Goal: Task Accomplishment & Management: Manage account settings

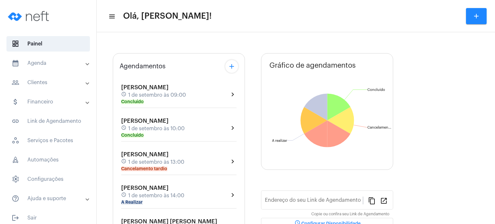
type input "[URL][DOMAIN_NAME]"
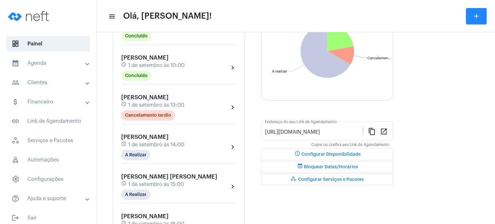
scroll to position [90, 0]
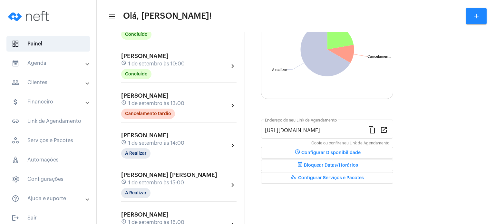
click at [139, 141] on span "1 de setembro às 14:00" at bounding box center [156, 143] width 56 height 6
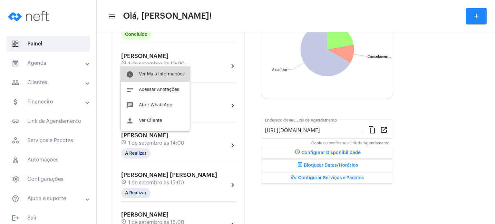
click at [160, 73] on span "Ver Mais Informações" at bounding box center [162, 74] width 46 height 5
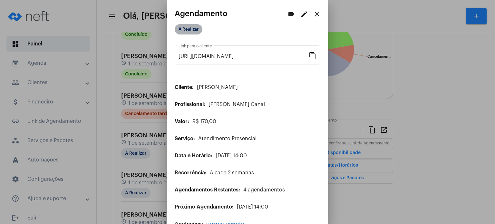
click at [193, 34] on mat-chip "A Realizar" at bounding box center [189, 29] width 28 height 10
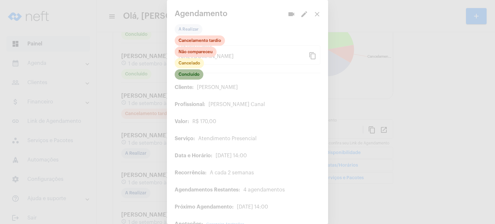
click at [193, 72] on mat-chip "Concluído" at bounding box center [189, 74] width 29 height 10
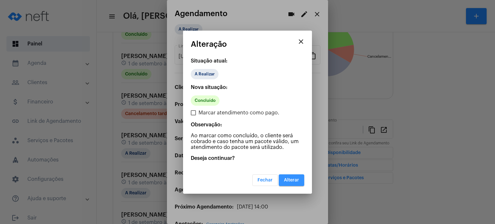
click at [290, 178] on span "Alterar" at bounding box center [291, 180] width 15 height 5
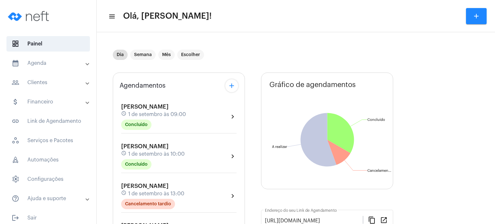
click at [49, 64] on mat-panel-title "calendar_month_outlined Agenda" at bounding box center [49, 63] width 74 height 8
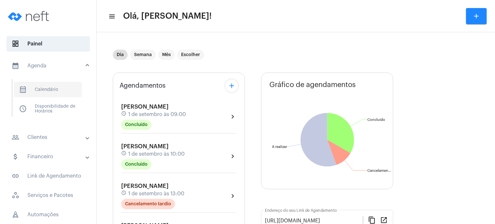
click at [49, 90] on span "calendar_month_outlined Calendário" at bounding box center [48, 89] width 68 height 15
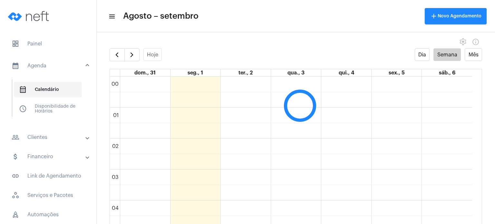
scroll to position [186, 0]
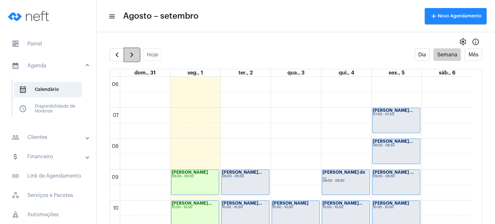
click at [134, 53] on span "button" at bounding box center [132, 55] width 8 height 8
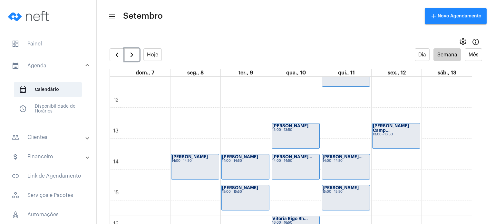
scroll to position [379, 0]
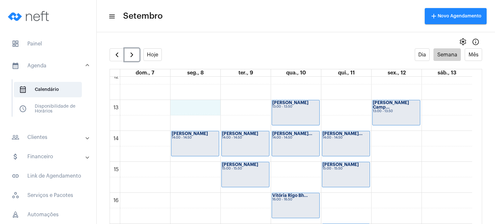
click at [183, 106] on div "00 01 02 03 04 05 06 07 08 09 10 11 12 13 14 15 16 17 18 19 20 21 22 23 [PERSON…" at bounding box center [291, 69] width 362 height 743
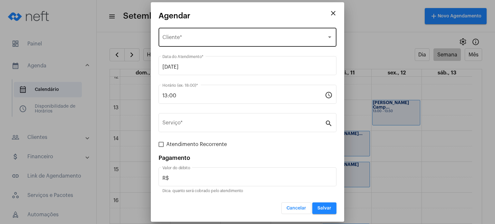
click at [213, 35] on div "Selecione o Cliente Cliente *" at bounding box center [248, 36] width 170 height 20
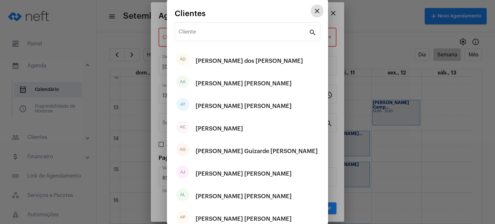
click at [213, 35] on input "Cliente" at bounding box center [244, 33] width 130 height 6
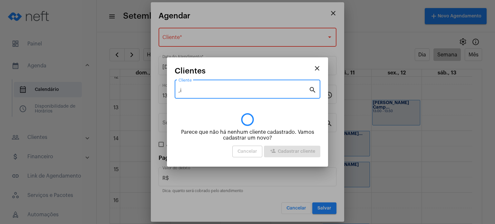
type input ","
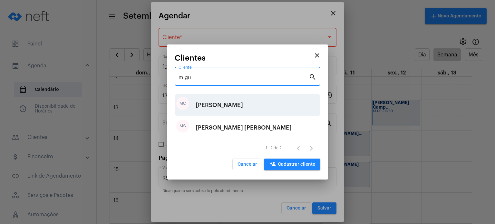
type input "migu"
click at [226, 100] on div "[PERSON_NAME]" at bounding box center [219, 104] width 47 height 19
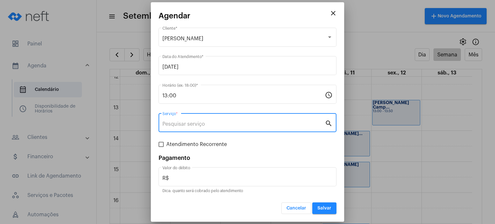
click at [206, 122] on input "Serviço *" at bounding box center [244, 124] width 163 height 6
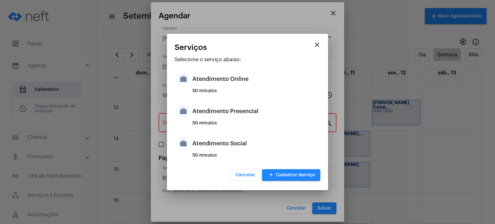
click at [206, 122] on div "50 minutos" at bounding box center [256, 126] width 126 height 10
type input "Atendimento Presencial"
type input "R$ 170"
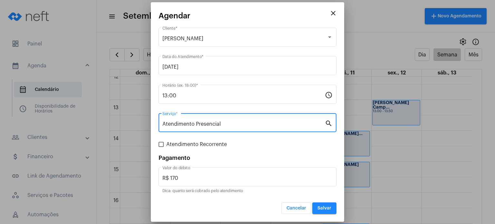
click at [188, 142] on span "Atendimento Recorrente" at bounding box center [196, 145] width 61 height 8
click at [161, 147] on input "Atendimento Recorrente" at bounding box center [161, 147] width 0 height 0
checkbox input "true"
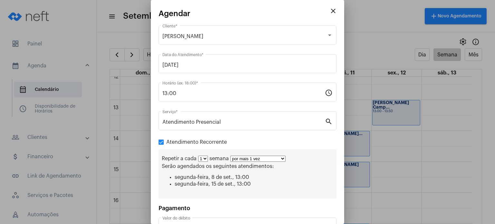
click at [205, 159] on select "1 2 3 4 5 6 7 8" at bounding box center [203, 159] width 10 height 6
select select "1: 2"
click at [198, 156] on select "1 2 3 4 5 6 7 8" at bounding box center [203, 159] width 10 height 6
click at [240, 159] on select "por mais 1 vez por mais 2 vezes por mais 3 vezes por mais 4 vezes por mais 5 ve…" at bounding box center [260, 159] width 55 height 6
select select "5: 6"
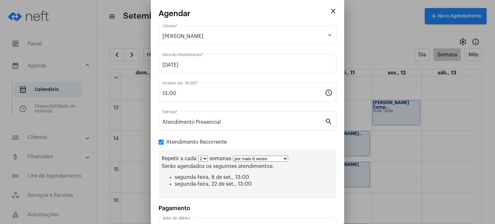
click at [233, 156] on select "por mais 1 vez por mais 2 vezes por mais 3 vezes por mais 4 vezes por mais 5 ve…" at bounding box center [260, 159] width 55 height 6
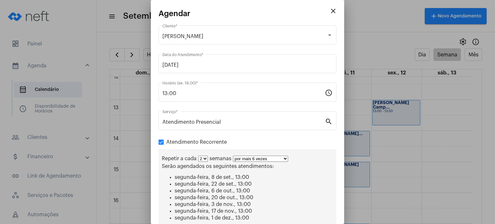
scroll to position [80, 0]
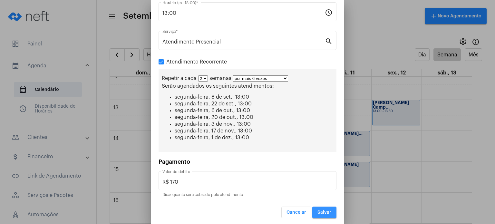
click at [321, 207] on button "Salvar" at bounding box center [324, 213] width 24 height 12
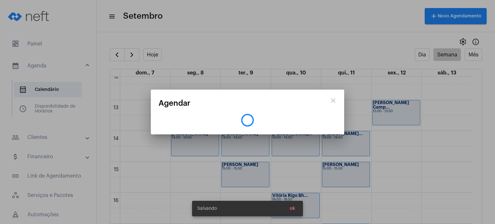
scroll to position [0, 0]
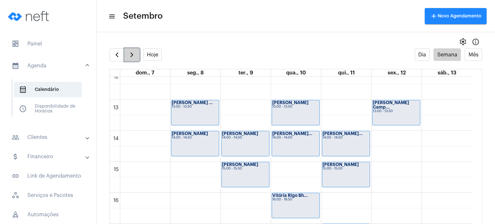
click at [132, 55] on span "button" at bounding box center [132, 55] width 8 height 8
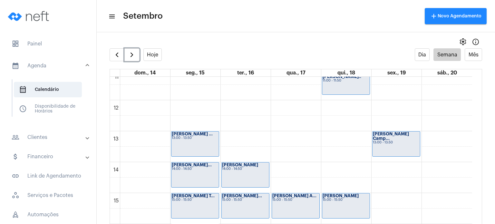
scroll to position [353, 0]
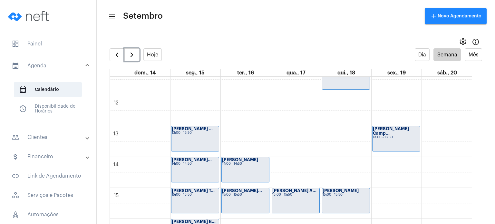
click at [208, 136] on div "[PERSON_NAME] ... 13:00 - 13:50" at bounding box center [195, 138] width 47 height 25
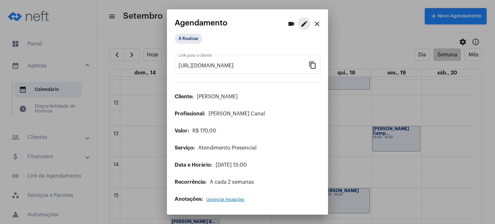
click at [305, 26] on mat-icon "edit" at bounding box center [305, 24] width 8 height 8
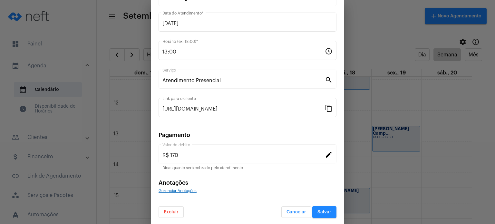
scroll to position [53, 0]
click at [172, 215] on button "Excluir" at bounding box center [171, 212] width 25 height 12
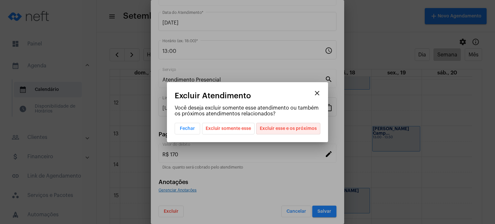
click at [309, 126] on span "Excluir esse e os próximos" at bounding box center [288, 128] width 57 height 11
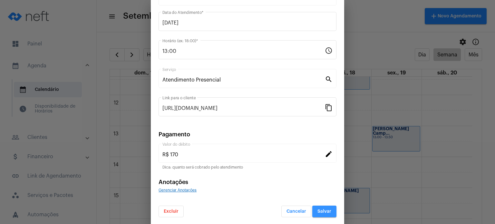
click at [319, 209] on span "Salvar" at bounding box center [325, 211] width 14 height 5
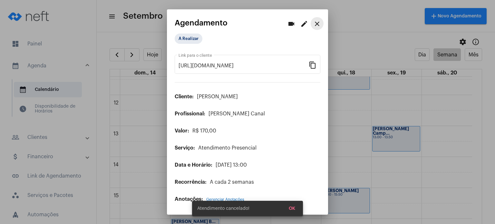
click at [319, 24] on mat-icon "close" at bounding box center [317, 24] width 8 height 8
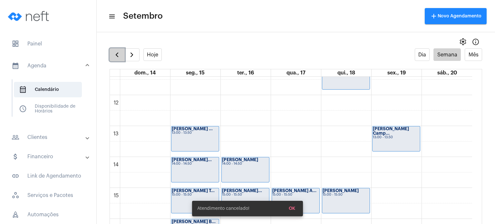
click at [115, 59] on button "button" at bounding box center [117, 54] width 15 height 13
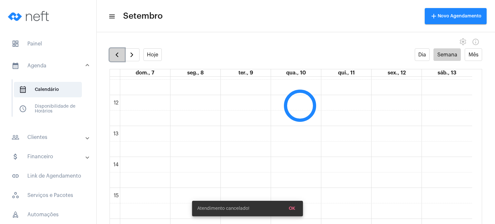
scroll to position [186, 0]
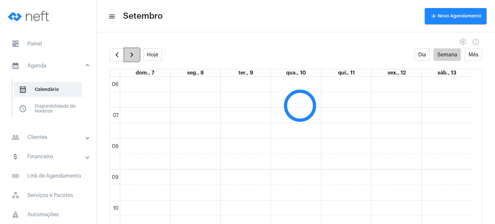
click at [133, 54] on span "button" at bounding box center [132, 55] width 8 height 8
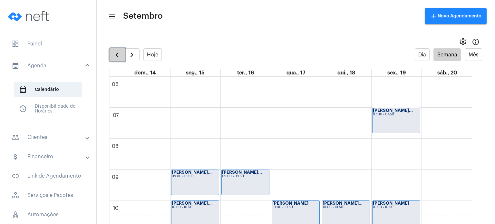
click at [119, 56] on span "button" at bounding box center [117, 55] width 8 height 8
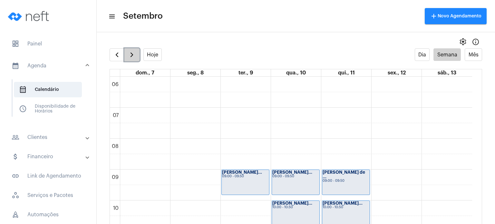
click at [129, 56] on span "button" at bounding box center [132, 55] width 8 height 8
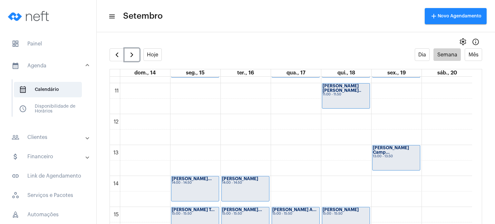
scroll to position [373, 0]
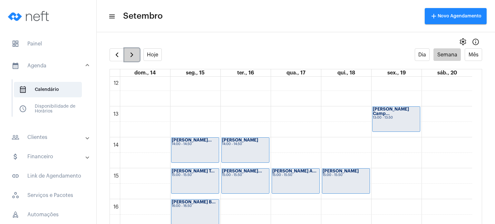
click at [129, 52] on span "button" at bounding box center [132, 55] width 8 height 8
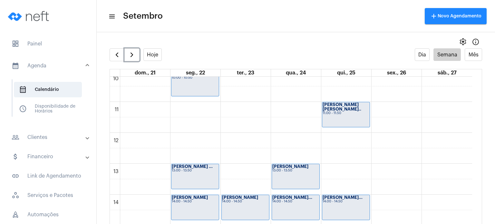
scroll to position [327, 0]
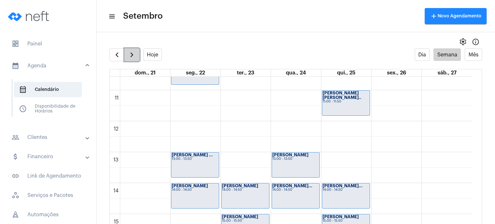
click at [134, 53] on span "button" at bounding box center [132, 55] width 8 height 8
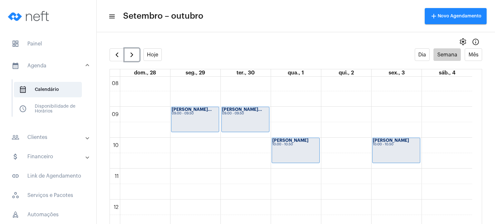
scroll to position [241, 0]
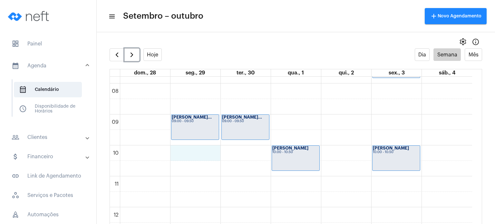
click at [199, 154] on div "00 01 02 03 04 05 06 07 08 09 10 11 12 13 14 15 16 17 18 19 20 21 22 23 [PERSON…" at bounding box center [291, 207] width 362 height 743
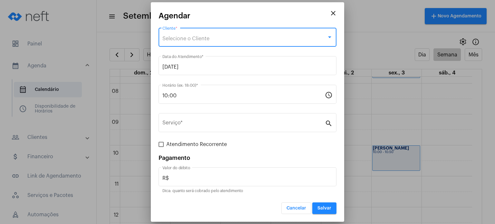
click at [225, 36] on div "Selecione o Cliente" at bounding box center [245, 39] width 164 height 6
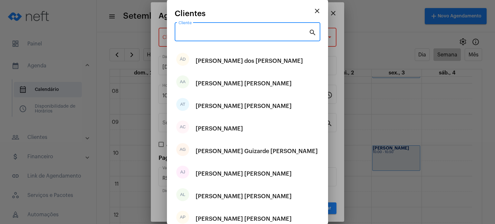
click at [225, 36] on input "Cliente" at bounding box center [244, 33] width 130 height 6
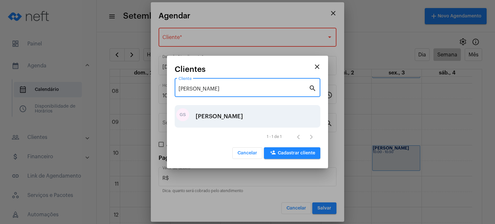
type input "[PERSON_NAME]"
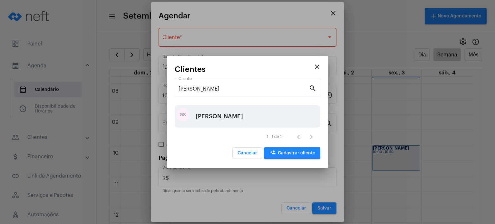
click at [237, 108] on div "[PERSON_NAME]" at bounding box center [219, 116] width 47 height 19
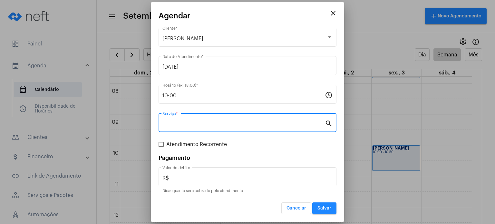
click at [222, 121] on input "Serviço *" at bounding box center [244, 124] width 163 height 6
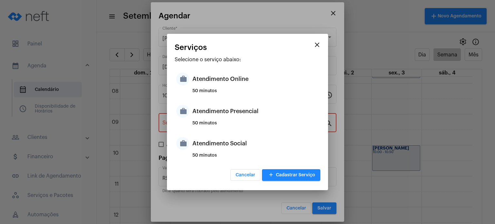
click at [222, 121] on div "50 minutos" at bounding box center [256, 126] width 126 height 10
type input "Atendimento Presencial"
type input "R$ 170"
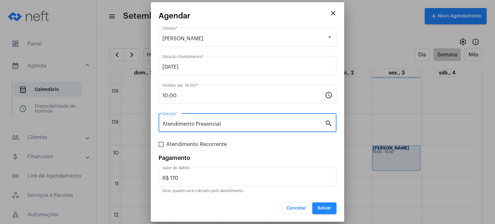
click at [213, 145] on span "Atendimento Recorrente" at bounding box center [196, 145] width 61 height 8
click at [161, 147] on input "Atendimento Recorrente" at bounding box center [161, 147] width 0 height 0
checkbox input "true"
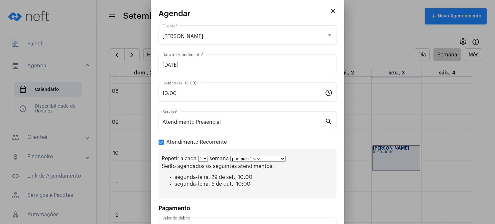
click at [238, 158] on select "por mais 1 vez por mais 2 vezes por mais 3 vezes por mais 4 vezes por mais 5 ve…" at bounding box center [258, 159] width 55 height 6
select select "3: 4"
click at [231, 156] on select "por mais 1 vez por mais 2 vezes por mais 3 vezes por mais 4 vezes por mais 5 ve…" at bounding box center [258, 159] width 55 height 6
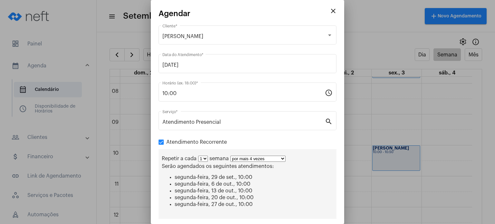
scroll to position [67, 0]
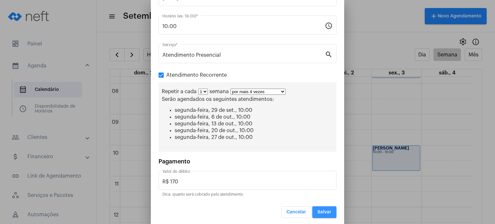
click at [323, 210] on span "Salvar" at bounding box center [325, 212] width 14 height 5
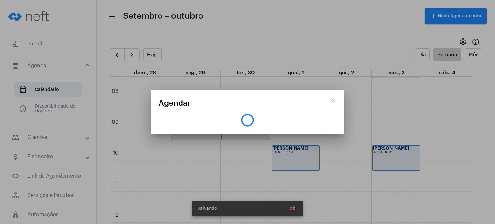
scroll to position [0, 0]
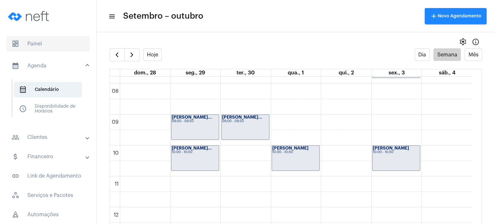
click at [40, 36] on mat-list "dashboard Painel calendar_month_outlined Agenda calendar_month_outlined Calendá…" at bounding box center [48, 157] width 96 height 247
click at [37, 41] on span "dashboard Painel" at bounding box center [48, 43] width 84 height 15
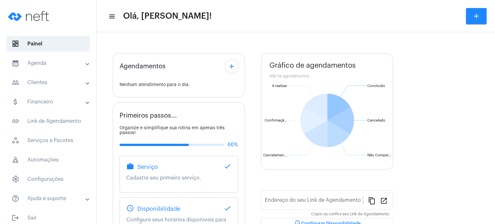
type input "[URL][DOMAIN_NAME]"
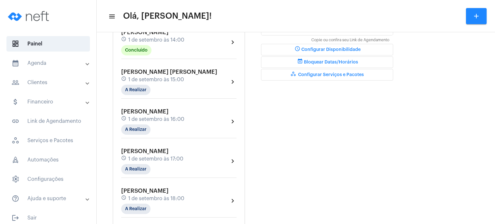
scroll to position [196, 0]
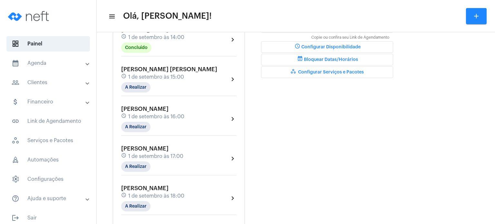
click at [186, 34] on div "[PERSON_NAME] schedule 1 de setembro às 14:00 Concluído chevron_right" at bounding box center [178, 39] width 115 height 26
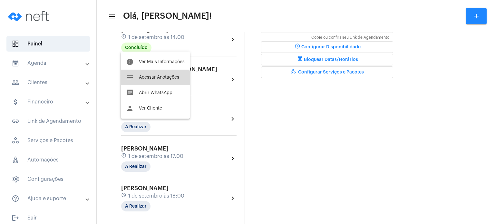
click at [163, 75] on span "Acessar Anotações" at bounding box center [159, 77] width 40 height 5
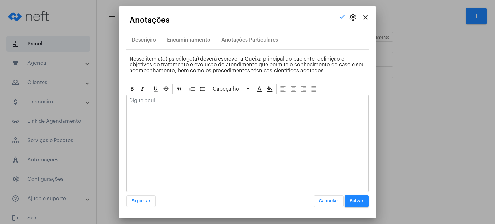
click at [157, 105] on div at bounding box center [248, 102] width 242 height 14
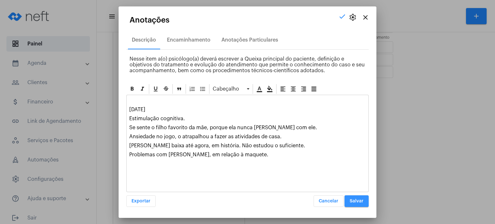
click at [352, 201] on span "Salvar" at bounding box center [357, 201] width 14 height 5
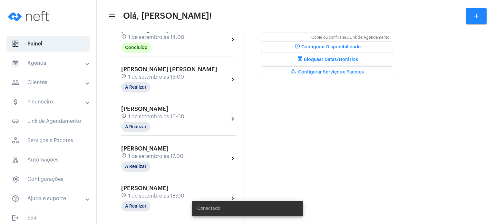
click at [48, 65] on mat-panel-title "calendar_month_outlined Agenda" at bounding box center [49, 63] width 74 height 8
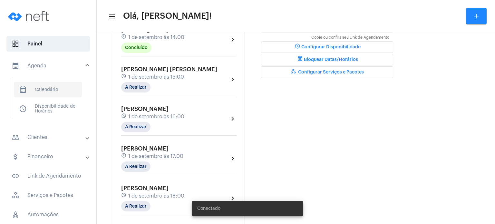
click at [71, 94] on span "calendar_month_outlined Calendário" at bounding box center [48, 89] width 68 height 15
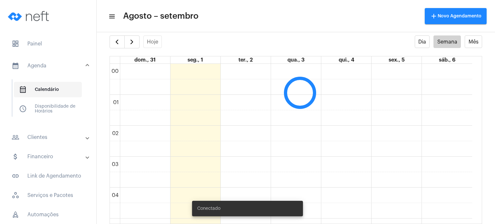
scroll to position [186, 0]
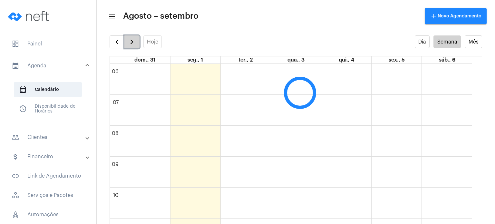
click at [134, 41] on span "button" at bounding box center [132, 42] width 8 height 8
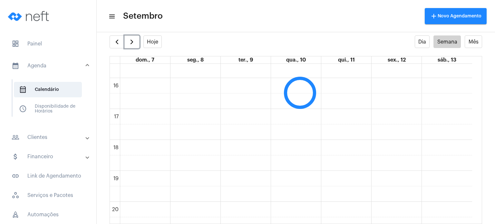
scroll to position [484, 0]
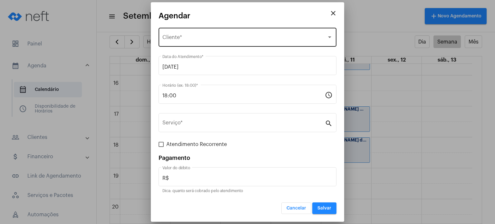
click at [225, 37] on div "Selecione o Cliente" at bounding box center [245, 39] width 164 height 6
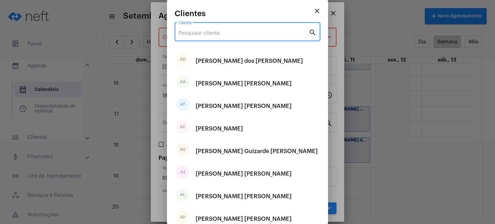
click at [224, 32] on input "Cliente" at bounding box center [244, 33] width 130 height 6
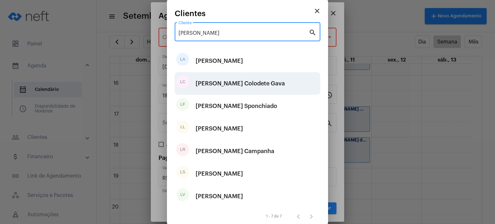
type input "[PERSON_NAME]"
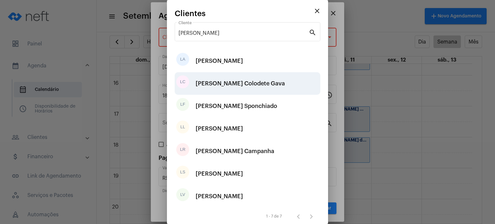
click at [238, 86] on div "[PERSON_NAME] Colodete Gava" at bounding box center [240, 83] width 89 height 19
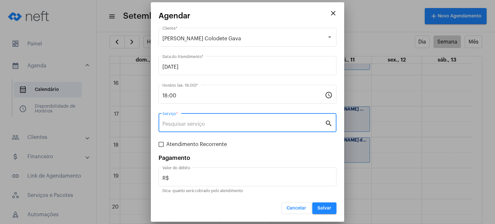
click at [218, 126] on input "Serviço *" at bounding box center [244, 124] width 163 height 6
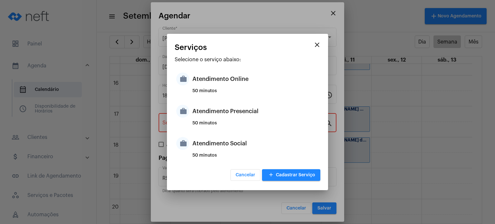
click at [218, 126] on div "50 minutos" at bounding box center [256, 126] width 126 height 10
type input "Atendimento Presencial"
type input "R$ 170"
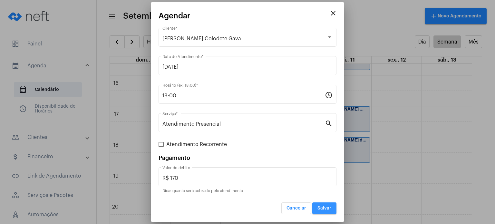
click at [333, 207] on button "Salvar" at bounding box center [324, 209] width 24 height 12
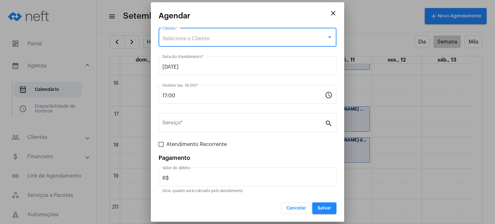
click at [263, 36] on div "Selecione o Cliente" at bounding box center [245, 39] width 164 height 6
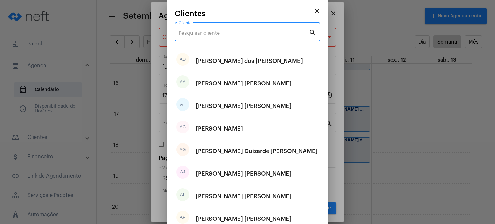
click at [244, 35] on input "Cliente" at bounding box center [244, 33] width 130 height 6
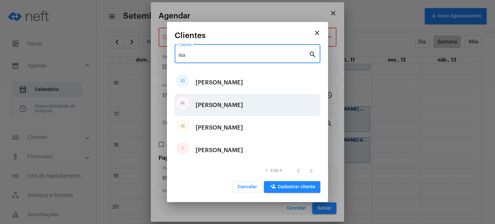
type input "isa"
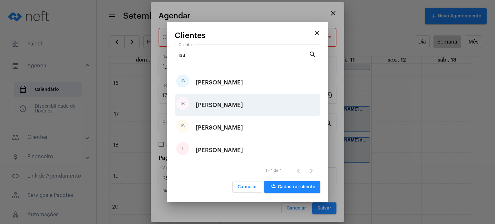
click at [230, 115] on div "IR [PERSON_NAME]" at bounding box center [248, 105] width 146 height 23
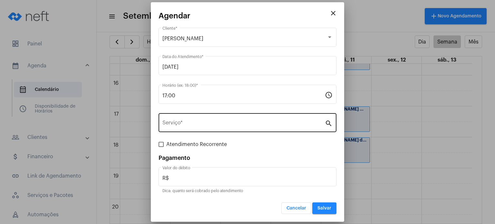
click at [230, 119] on div "Serviço *" at bounding box center [244, 122] width 163 height 20
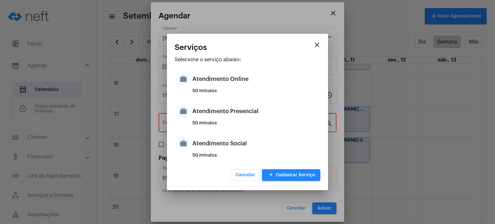
click at [230, 119] on div "Atendimento Presencial" at bounding box center [256, 111] width 126 height 19
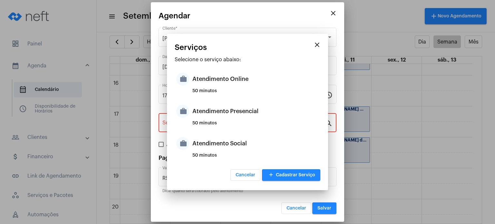
type input "Atendimento Presencial"
type input "R$ 170"
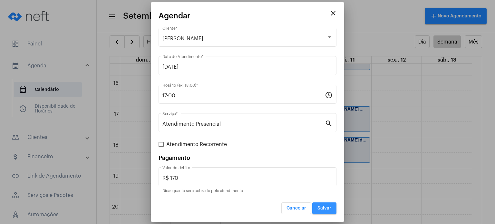
click at [325, 207] on span "Salvar" at bounding box center [325, 208] width 14 height 5
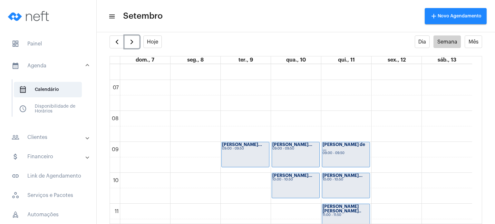
scroll to position [380, 0]
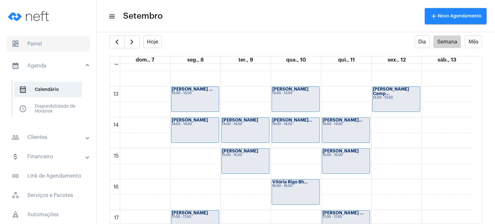
click at [20, 48] on span "dashboard Painel" at bounding box center [48, 43] width 84 height 15
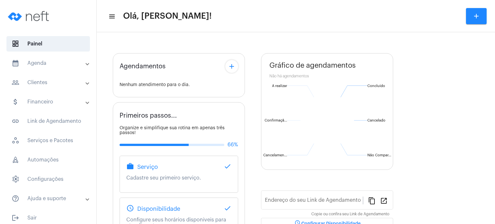
type input "[URL][DOMAIN_NAME]"
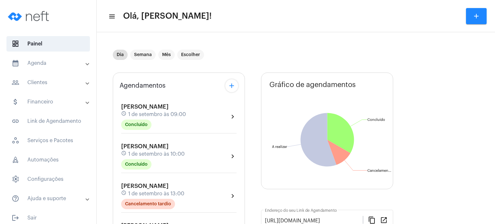
click at [139, 41] on div "Dia Semana Mês Escolher" at bounding box center [252, 55] width 279 height 32
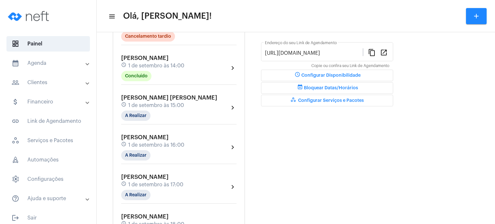
scroll to position [181, 0]
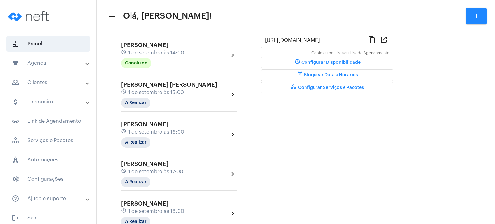
click at [143, 85] on span "[PERSON_NAME] [PERSON_NAME]" at bounding box center [169, 85] width 96 height 6
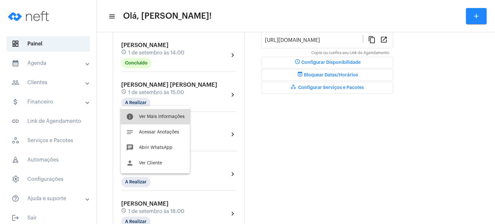
click at [151, 110] on button "info Ver Mais Informações" at bounding box center [155, 116] width 69 height 15
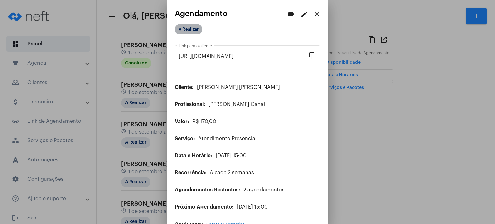
click at [194, 26] on mat-chip "A Realizar" at bounding box center [189, 29] width 28 height 10
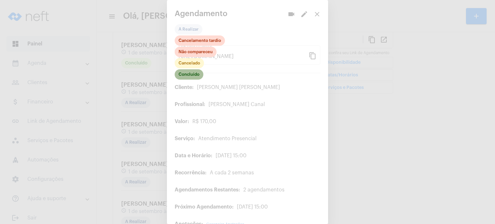
click at [195, 77] on mat-chip "Concluído" at bounding box center [189, 74] width 29 height 10
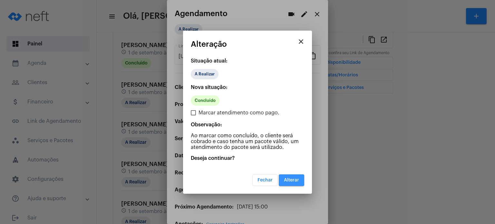
click at [292, 177] on button "Alterar" at bounding box center [291, 180] width 25 height 12
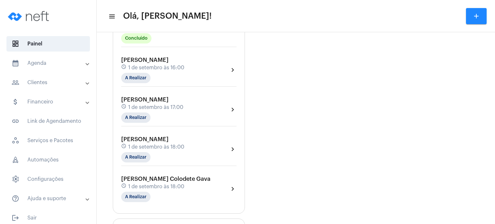
scroll to position [258, 0]
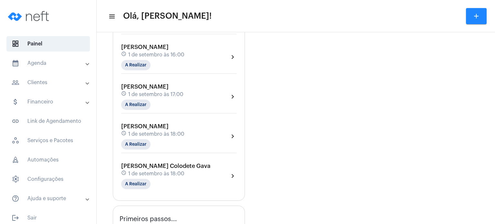
click at [175, 163] on div "[PERSON_NAME] Colodete Gava schedule 1 de setembro às 18:00 A Realizar" at bounding box center [165, 176] width 89 height 26
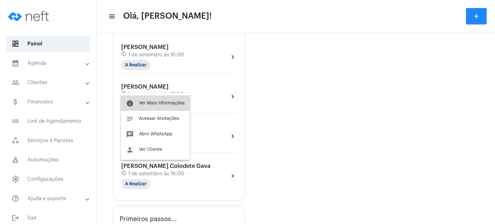
click at [172, 105] on span "Ver Mais Informações" at bounding box center [162, 103] width 46 height 5
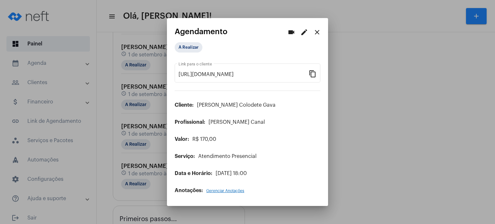
click at [306, 32] on mat-icon "edit" at bounding box center [305, 32] width 8 height 8
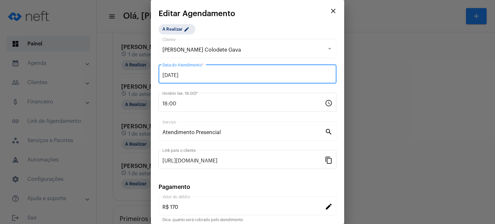
click at [250, 75] on input "[DATE]" at bounding box center [248, 76] width 170 height 6
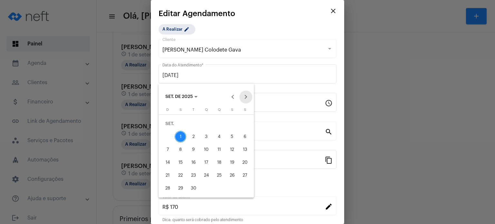
click at [244, 98] on button "Next month" at bounding box center [246, 97] width 13 height 13
click at [231, 97] on button "Previous month" at bounding box center [233, 97] width 13 height 13
click at [181, 149] on div "8" at bounding box center [181, 150] width 12 height 12
type input "[DATE]"
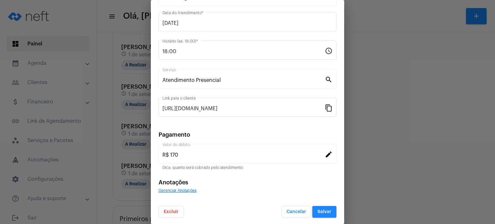
scroll to position [53, 0]
click at [318, 209] on span "Salvar" at bounding box center [325, 211] width 14 height 5
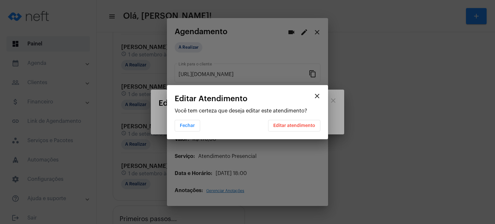
scroll to position [0, 0]
click at [307, 127] on span "Editar atendimento" at bounding box center [294, 126] width 42 height 5
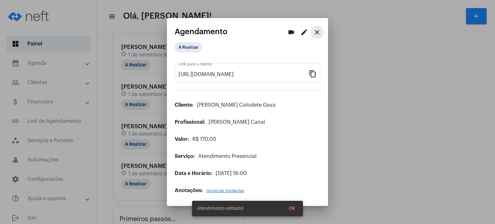
click at [320, 34] on mat-icon "close" at bounding box center [317, 32] width 8 height 8
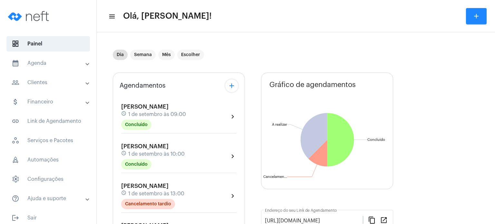
click at [64, 64] on mat-panel-title "calendar_month_outlined Agenda" at bounding box center [49, 63] width 74 height 8
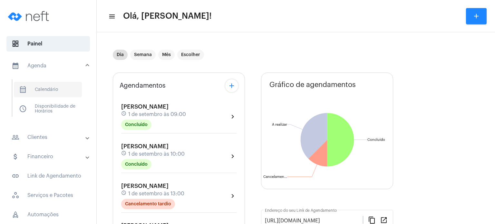
click at [58, 90] on span "calendar_month_outlined Calendário" at bounding box center [48, 89] width 68 height 15
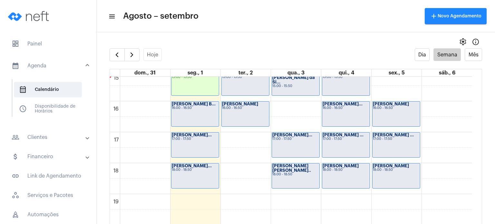
scroll to position [468, 0]
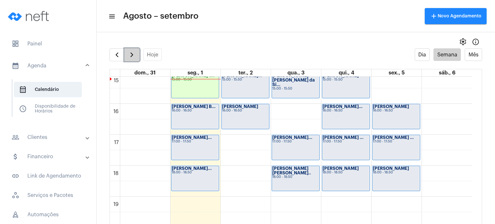
click at [134, 54] on span "button" at bounding box center [132, 55] width 8 height 8
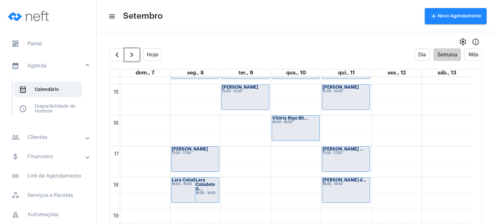
scroll to position [472, 0]
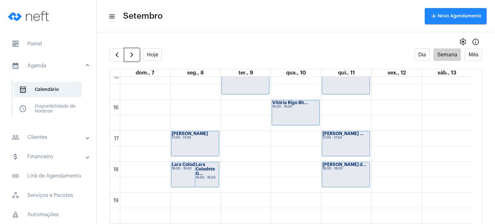
click at [208, 172] on div "Lara Colodete G..." at bounding box center [207, 170] width 23 height 14
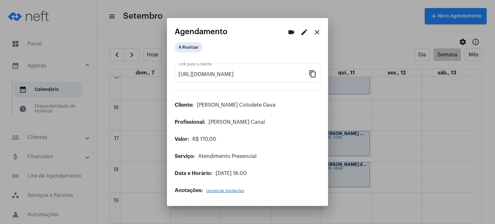
click at [304, 32] on mat-icon "edit" at bounding box center [305, 32] width 8 height 8
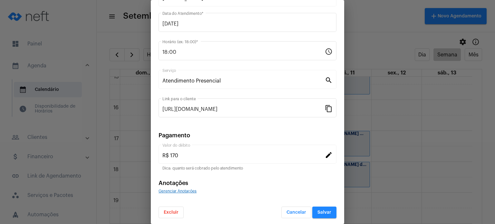
scroll to position [53, 0]
click at [176, 212] on span "Excluir" at bounding box center [171, 211] width 15 height 5
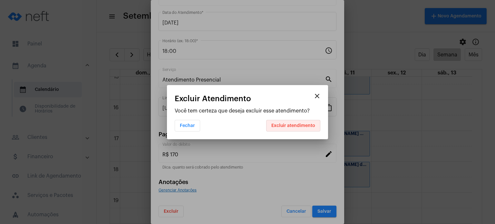
click at [292, 122] on button "Excluir atendimento" at bounding box center [293, 126] width 54 height 12
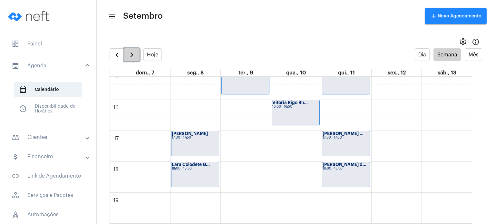
click at [137, 59] on button "button" at bounding box center [131, 54] width 15 height 13
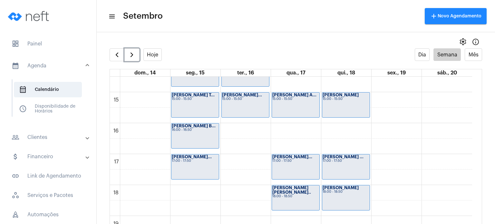
scroll to position [466, 0]
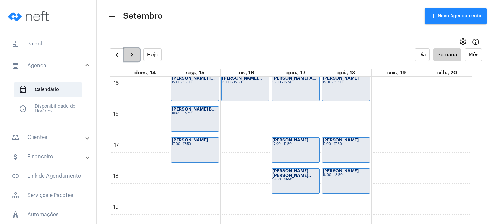
click at [132, 54] on span "button" at bounding box center [132, 55] width 8 height 8
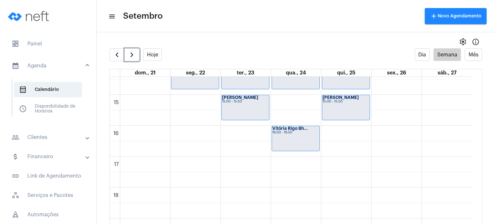
scroll to position [436, 0]
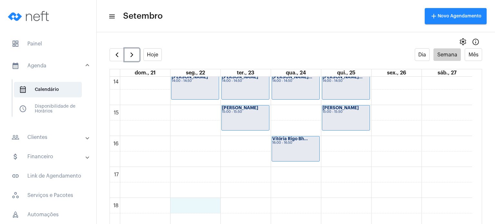
click at [202, 208] on div "00 01 02 03 04 05 06 07 08 09 10 11 12 13 14 15 16 17 18 19 20 21 22 23 [PERSON…" at bounding box center [291, 12] width 362 height 743
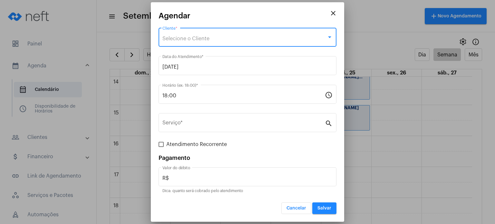
click at [237, 37] on div "Selecione o Cliente" at bounding box center [245, 39] width 164 height 6
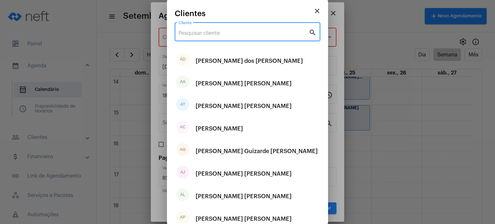
click at [235, 32] on input "Cliente" at bounding box center [244, 33] width 130 height 6
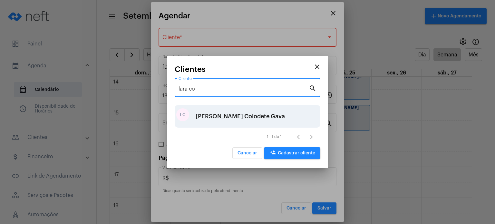
type input "lara co"
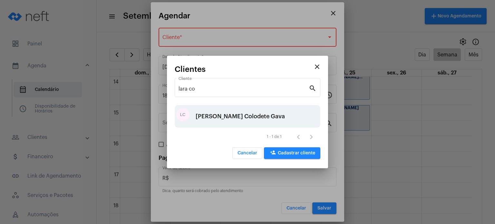
click at [230, 114] on div "[PERSON_NAME] Colodete Gava" at bounding box center [240, 116] width 89 height 19
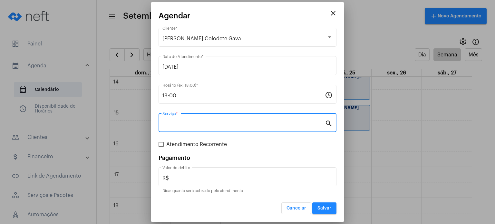
click at [222, 124] on input "Serviço *" at bounding box center [244, 124] width 163 height 6
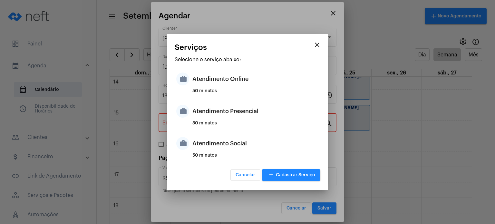
click at [222, 124] on div "50 minutos" at bounding box center [256, 126] width 126 height 10
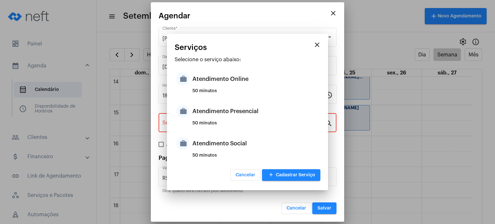
type input "Atendimento Presencial"
type input "R$ 170"
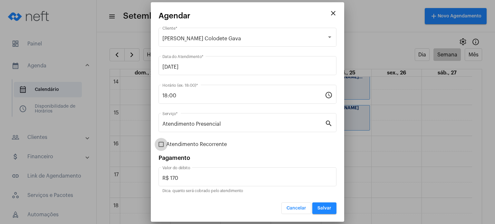
click at [206, 144] on span "Atendimento Recorrente" at bounding box center [196, 145] width 61 height 8
click at [161, 147] on input "Atendimento Recorrente" at bounding box center [161, 147] width 0 height 0
checkbox input "true"
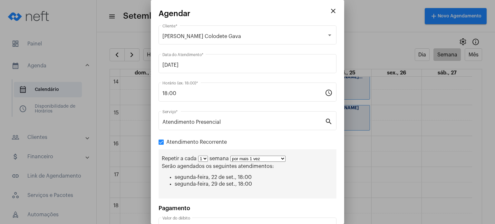
click at [204, 158] on select "1 2 3 4 5 6 7 8" at bounding box center [203, 159] width 10 height 6
select select "1: 2"
click at [198, 156] on select "1 2 3 4 5 6 7 8" at bounding box center [203, 159] width 10 height 6
click at [239, 161] on select "por mais 1 vez por mais 2 vezes por mais 3 vezes por mais 4 vezes por mais 5 ve…" at bounding box center [260, 159] width 55 height 6
select select "2: 3"
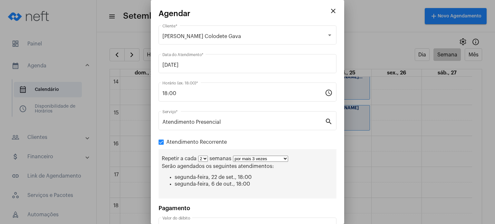
click at [233, 156] on select "por mais 1 vez por mais 2 vezes por mais 3 vezes por mais 4 vezes por mais 5 ve…" at bounding box center [260, 159] width 55 height 6
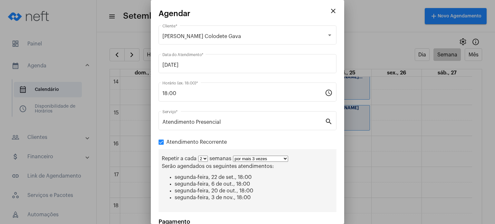
scroll to position [61, 0]
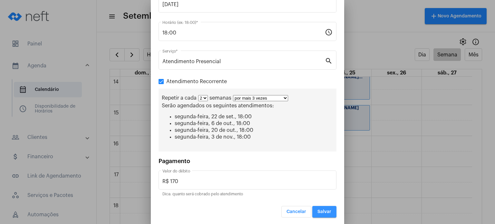
click at [319, 215] on button "Salvar" at bounding box center [324, 212] width 24 height 12
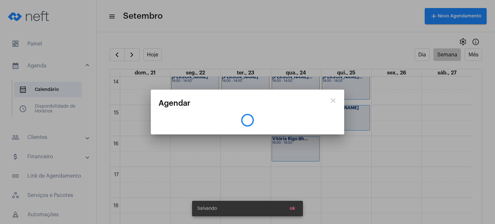
scroll to position [0, 0]
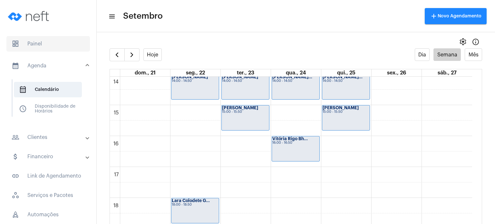
click at [44, 50] on span "dashboard Painel" at bounding box center [48, 43] width 84 height 15
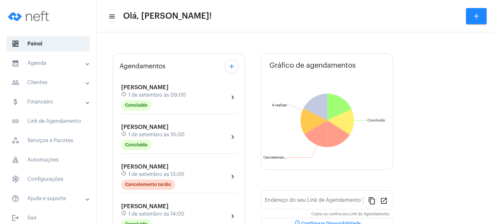
type input "[URL][DOMAIN_NAME]"
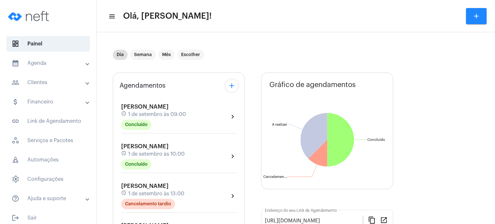
click at [52, 55] on mat-expansion-panel-header "calendar_month_outlined Agenda" at bounding box center [50, 62] width 93 height 15
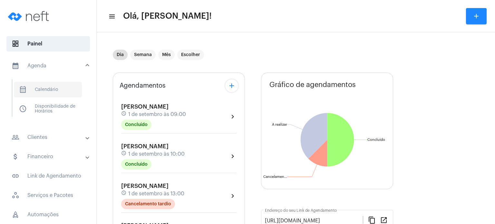
click at [50, 85] on span "calendar_month_outlined Calendário" at bounding box center [48, 89] width 68 height 15
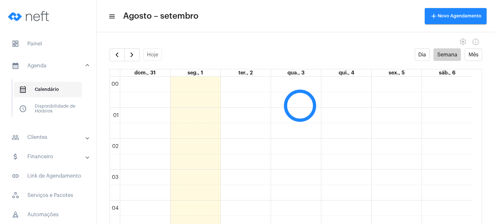
scroll to position [186, 0]
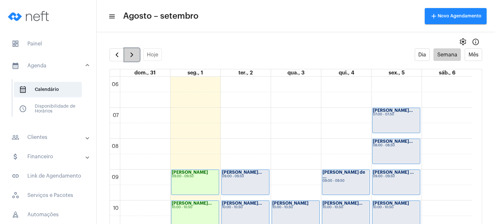
click at [130, 55] on span "button" at bounding box center [132, 55] width 8 height 8
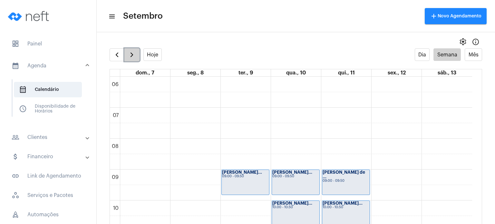
click at [136, 54] on button "button" at bounding box center [131, 54] width 15 height 13
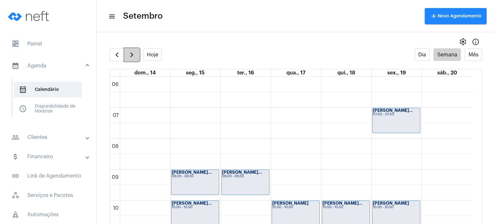
click at [130, 54] on span "button" at bounding box center [132, 55] width 8 height 8
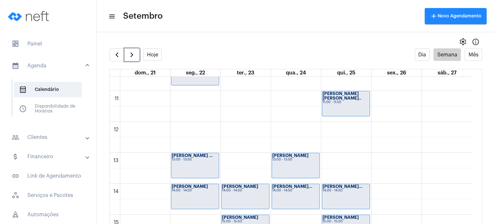
scroll to position [467, 0]
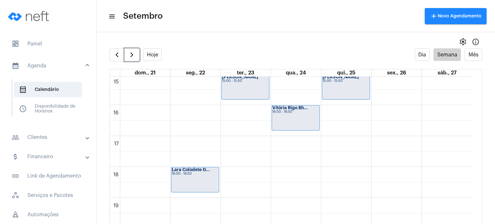
click at [203, 178] on div "Lara Colodete G... 18:00 - 18:50" at bounding box center [195, 179] width 47 height 25
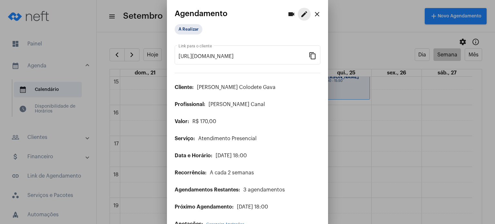
click at [302, 11] on mat-icon "edit" at bounding box center [305, 14] width 8 height 8
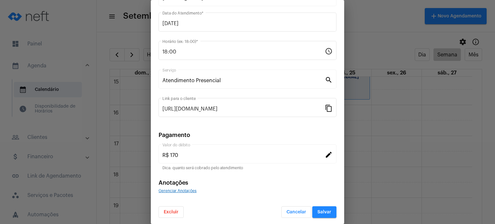
scroll to position [53, 0]
click at [170, 214] on button "Excluir" at bounding box center [171, 212] width 25 height 12
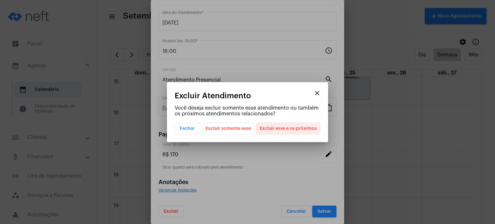
click at [266, 126] on span "Excluir esse e os próximos" at bounding box center [288, 128] width 57 height 11
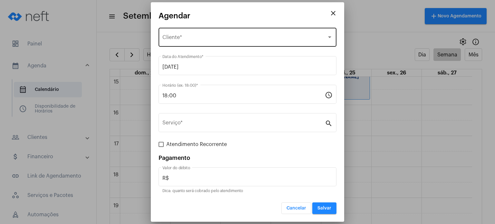
click at [209, 31] on div "Selecione o Cliente Cliente *" at bounding box center [248, 36] width 170 height 20
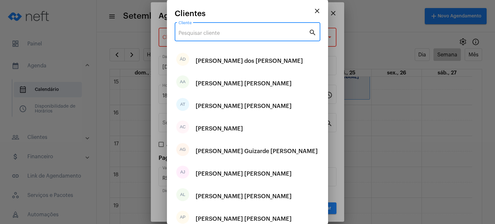
click at [209, 31] on input "Cliente" at bounding box center [244, 33] width 130 height 6
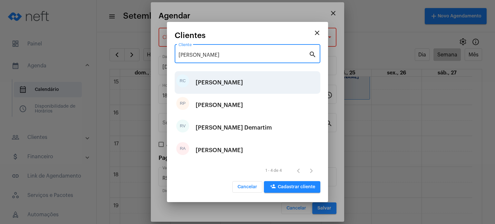
type input "[PERSON_NAME]"
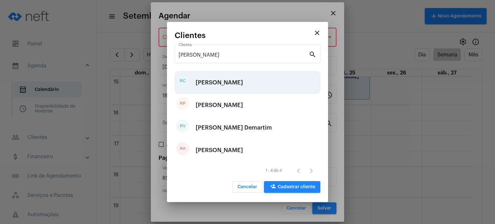
click at [229, 80] on div "[PERSON_NAME]" at bounding box center [219, 82] width 47 height 19
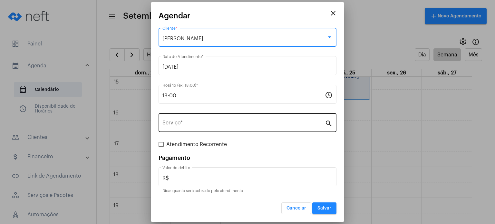
click at [205, 127] on input "Serviço *" at bounding box center [244, 124] width 163 height 6
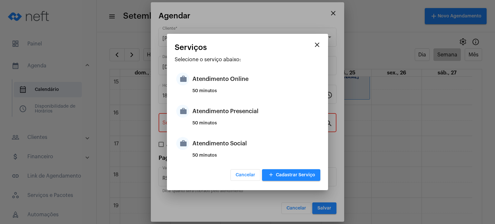
click at [205, 127] on div "50 minutos" at bounding box center [256, 126] width 126 height 10
type input "Atendimento Presencial"
type input "R$ 170"
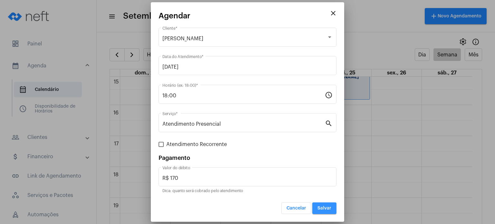
click at [325, 203] on button "Salvar" at bounding box center [324, 209] width 24 height 12
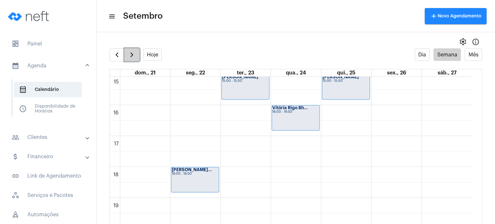
click at [133, 55] on span "button" at bounding box center [132, 55] width 8 height 8
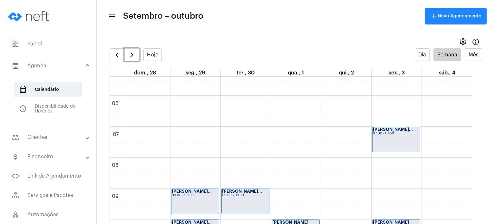
scroll to position [163, 0]
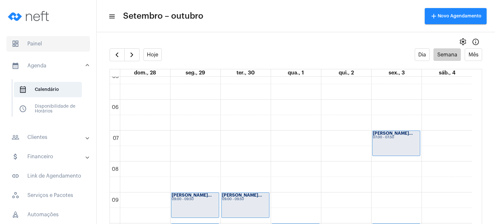
click at [46, 40] on span "dashboard Painel" at bounding box center [48, 43] width 84 height 15
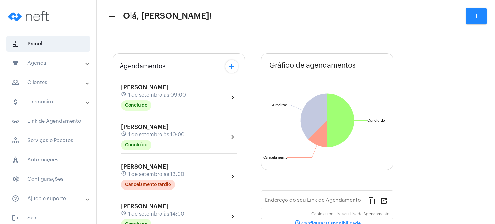
type input "[URL][DOMAIN_NAME]"
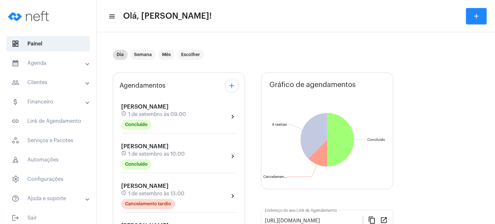
scroll to position [5, 0]
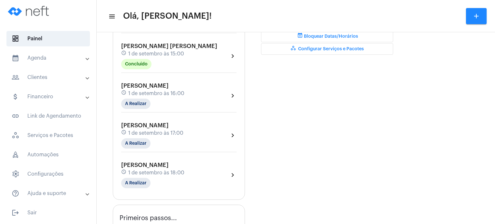
scroll to position [206, 0]
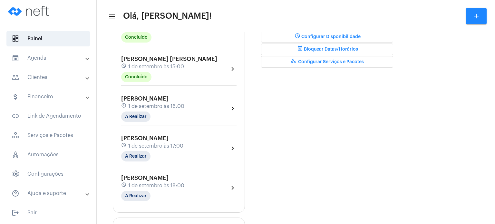
click at [51, 53] on mat-expansion-panel-header "calendar_month_outlined Agenda" at bounding box center [50, 57] width 93 height 15
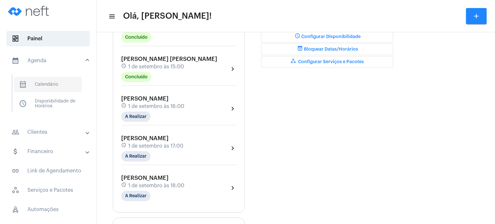
click at [45, 86] on span "calendar_month_outlined Calendário" at bounding box center [48, 84] width 68 height 15
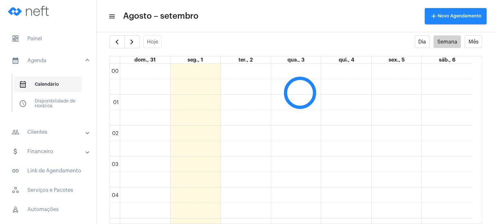
scroll to position [186, 0]
click at [130, 42] on span "button" at bounding box center [132, 42] width 8 height 8
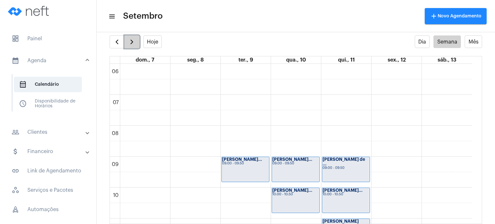
click at [130, 42] on span "button" at bounding box center [132, 42] width 8 height 8
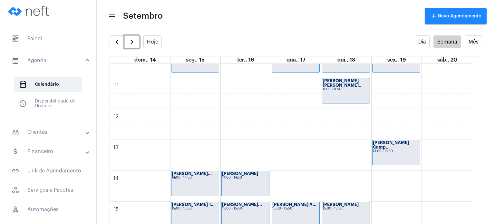
scroll to position [467, 0]
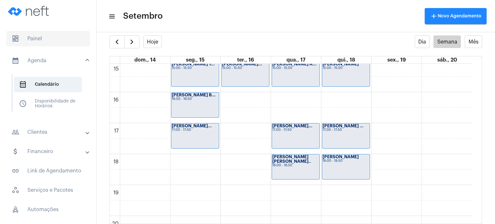
click at [32, 36] on span "dashboard Painel" at bounding box center [48, 38] width 84 height 15
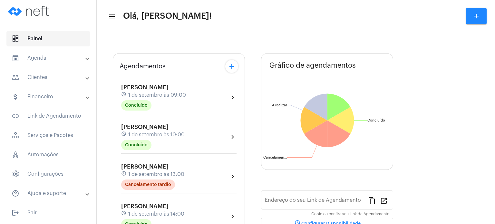
type input "[URL][DOMAIN_NAME]"
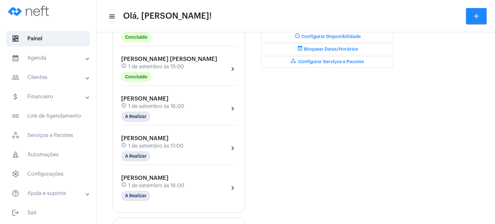
scroll to position [193, 0]
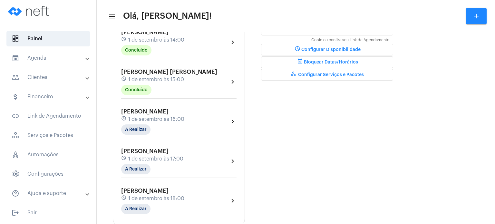
click at [180, 80] on span "1 de setembro às 15:00" at bounding box center [156, 80] width 56 height 6
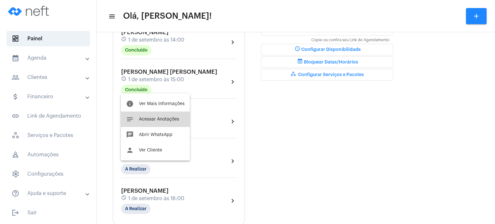
click at [154, 123] on button "notes Acessar Anotações" at bounding box center [155, 119] width 69 height 15
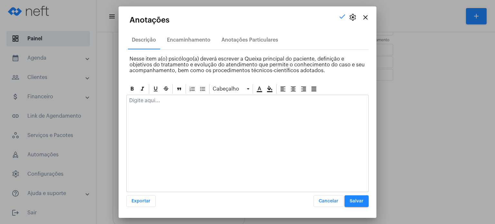
click at [165, 103] on div at bounding box center [248, 102] width 242 height 14
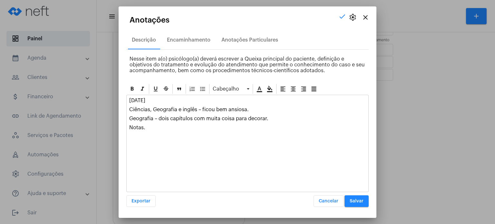
click at [347, 200] on button "Salvar" at bounding box center [357, 201] width 24 height 12
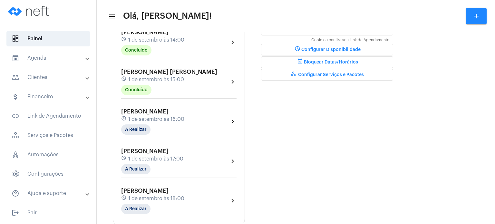
click at [153, 121] on div "[PERSON_NAME] schedule 1 de setembro às 16:00 A Realizar" at bounding box center [152, 121] width 63 height 26
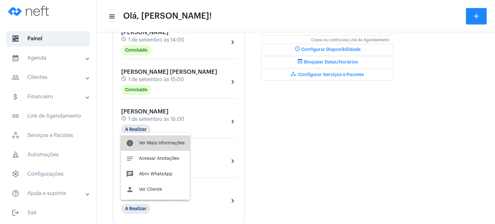
click at [146, 147] on button "info Ver Mais Informações" at bounding box center [155, 142] width 69 height 15
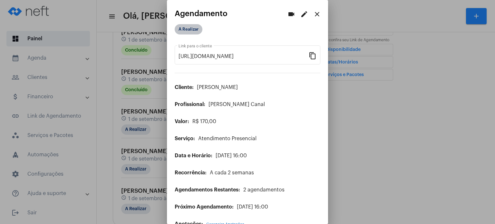
click at [191, 29] on mat-chip "A Realizar" at bounding box center [189, 29] width 28 height 10
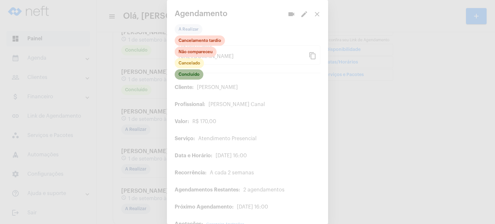
click at [184, 74] on mat-chip "Concluído" at bounding box center [189, 74] width 29 height 10
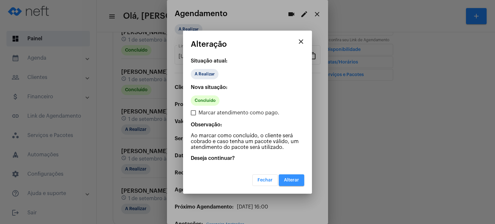
click at [296, 175] on button "Alterar" at bounding box center [291, 180] width 25 height 12
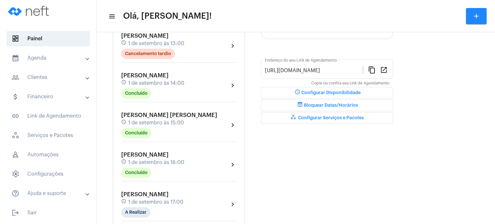
scroll to position [155, 0]
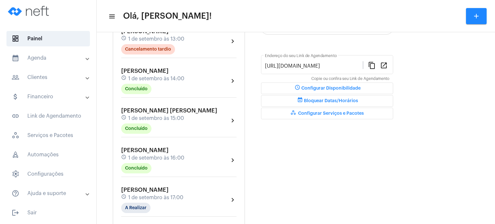
click at [145, 155] on span "1 de setembro às 16:00" at bounding box center [156, 158] width 56 height 6
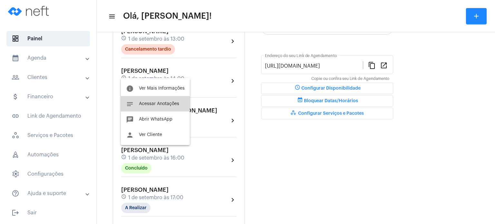
click at [152, 105] on span "Acessar Anotações" at bounding box center [159, 104] width 40 height 5
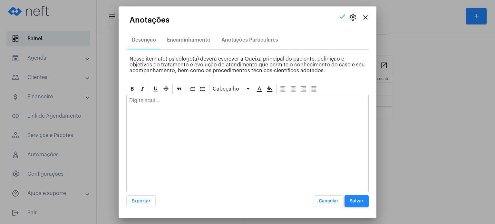
click at [152, 105] on div at bounding box center [248, 102] width 242 height 14
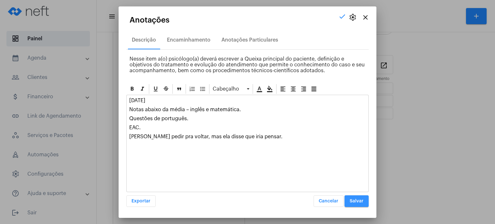
click at [361, 196] on button "Salvar" at bounding box center [357, 201] width 24 height 12
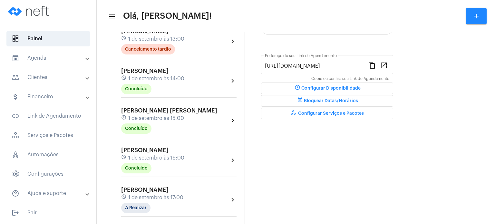
click at [38, 76] on mat-panel-title "people_outline Clientes" at bounding box center [49, 78] width 74 height 8
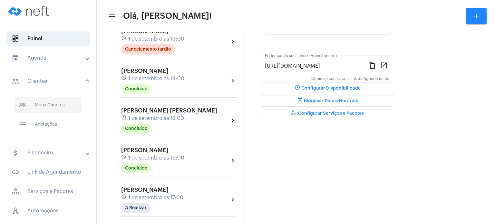
click at [54, 110] on span "people_outline Meus Clientes" at bounding box center [48, 104] width 68 height 15
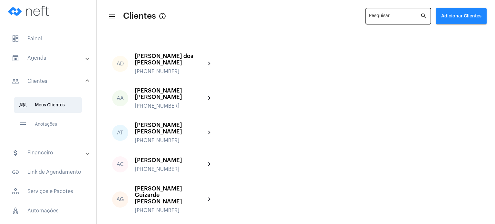
click at [390, 11] on div "Pesquisar" at bounding box center [394, 16] width 51 height 18
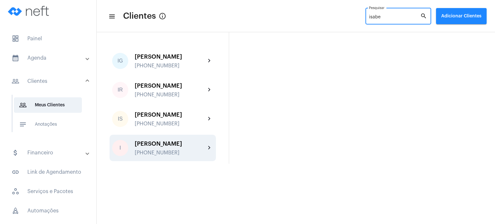
type input "isabe"
click at [157, 142] on div "[PERSON_NAME]" at bounding box center [170, 144] width 71 height 6
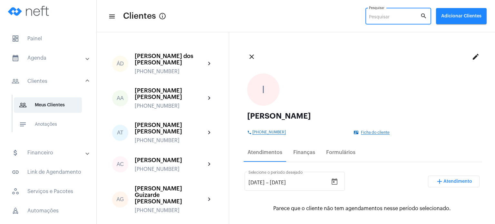
click at [397, 18] on input "Pesquisar" at bounding box center [394, 17] width 51 height 5
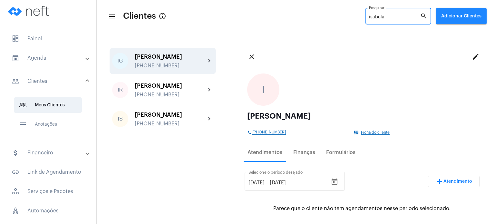
type input "isabela"
click at [165, 60] on div "[PERSON_NAME] [PHONE_NUMBER]" at bounding box center [170, 61] width 71 height 15
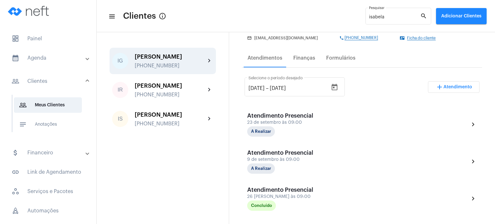
scroll to position [94, 0]
click at [44, 38] on span "dashboard Painel" at bounding box center [48, 38] width 84 height 15
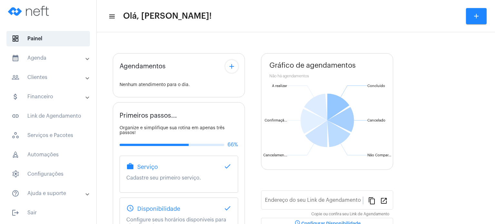
click at [38, 55] on mat-panel-title "calendar_month_outlined Agenda" at bounding box center [49, 58] width 74 height 8
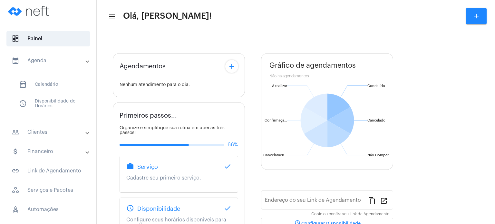
type input "[URL][DOMAIN_NAME]"
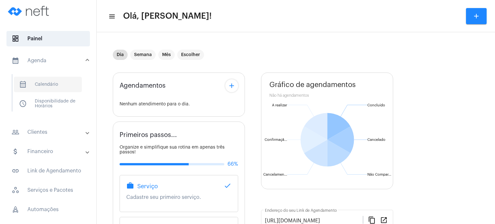
click at [47, 78] on span "calendar_month_outlined Calendário" at bounding box center [48, 84] width 68 height 15
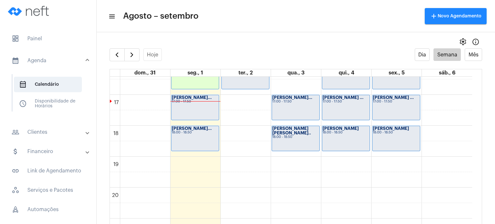
scroll to position [485, 0]
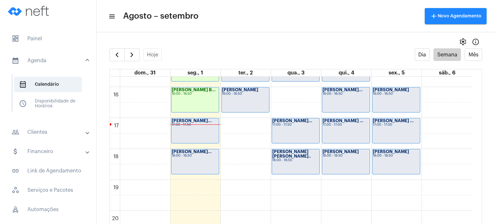
click at [176, 137] on div "[PERSON_NAME]... 17:00 - 17:50" at bounding box center [195, 130] width 47 height 25
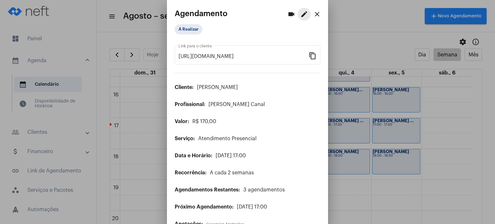
click at [301, 16] on mat-icon "edit" at bounding box center [305, 14] width 8 height 8
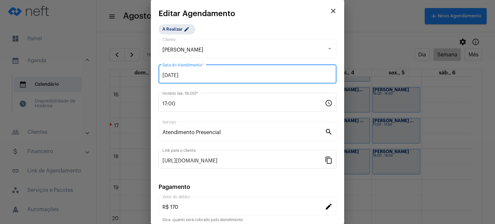
click at [219, 74] on input "[DATE]" at bounding box center [248, 76] width 170 height 6
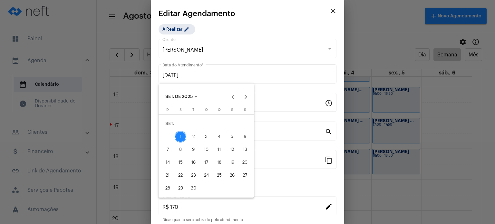
click at [191, 137] on div "2" at bounding box center [194, 137] width 12 height 12
type input "[DATE]"
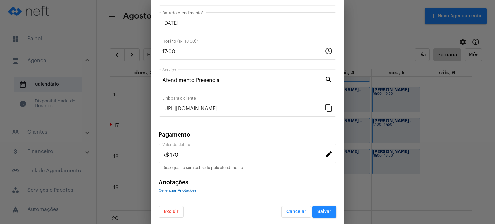
scroll to position [53, 0]
click at [322, 210] on span "Salvar" at bounding box center [325, 211] width 14 height 5
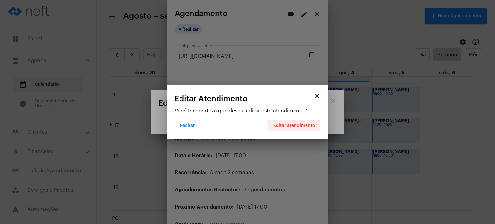
click at [302, 125] on span "Editar atendimento" at bounding box center [294, 126] width 42 height 5
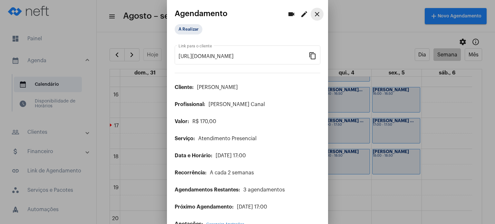
click at [313, 11] on mat-icon "close" at bounding box center [317, 14] width 8 height 8
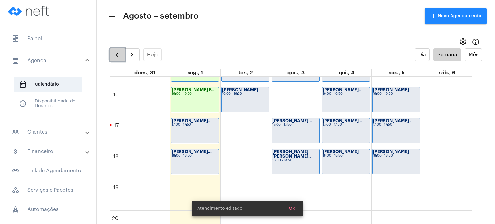
click at [118, 52] on span "button" at bounding box center [117, 55] width 8 height 8
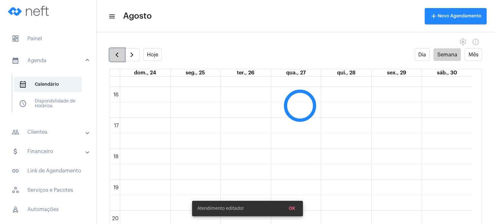
scroll to position [186, 0]
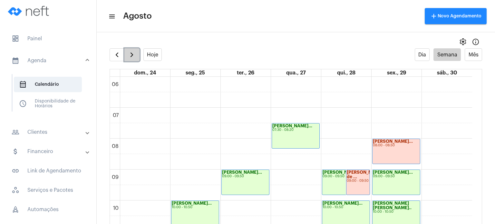
click at [126, 55] on button "button" at bounding box center [131, 54] width 15 height 13
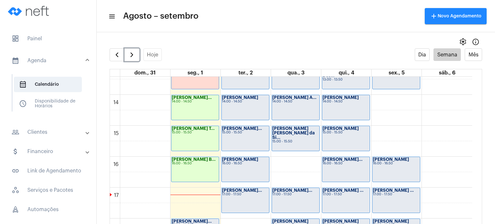
scroll to position [497, 0]
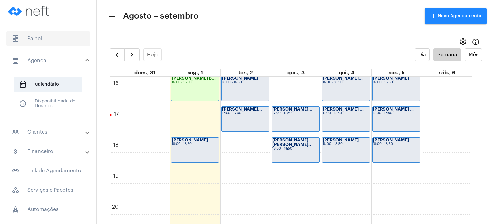
click at [40, 41] on span "dashboard Painel" at bounding box center [48, 38] width 84 height 15
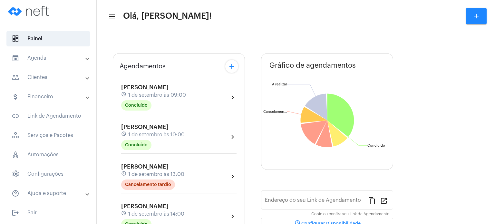
type input "[URL][DOMAIN_NAME]"
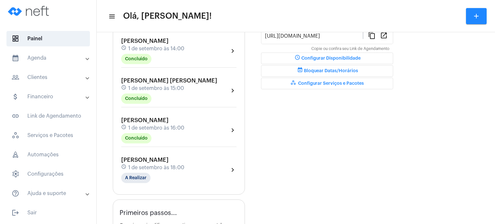
scroll to position [206, 0]
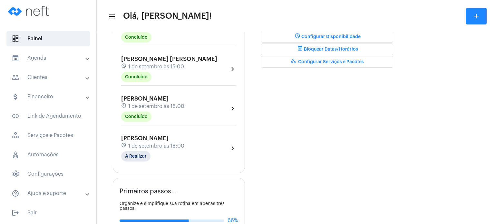
click at [153, 143] on span "1 de setembro às 18:00" at bounding box center [156, 146] width 56 height 6
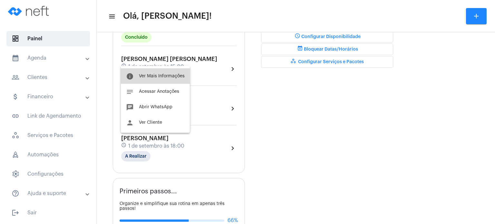
click at [168, 73] on button "info Ver Mais Informações" at bounding box center [155, 75] width 69 height 15
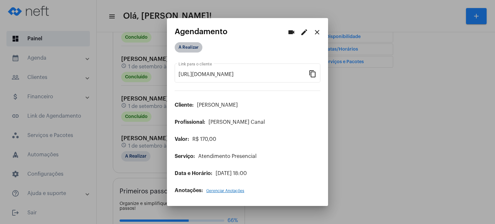
click at [191, 47] on mat-chip "A Realizar" at bounding box center [189, 47] width 28 height 10
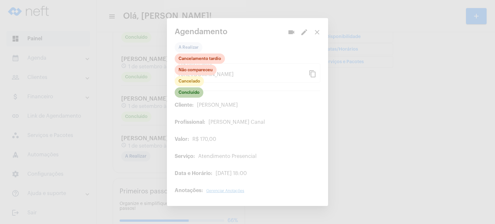
click at [194, 90] on mat-chip "Concluído" at bounding box center [189, 92] width 29 height 10
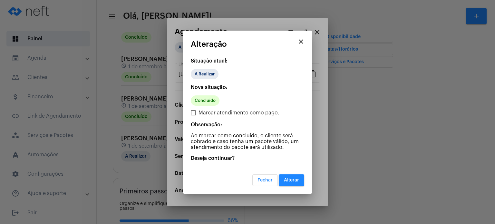
click at [290, 176] on button "Alterar" at bounding box center [291, 180] width 25 height 12
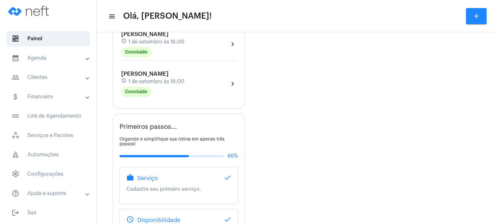
scroll to position [270, 0]
